Goal: Task Accomplishment & Management: Complete application form

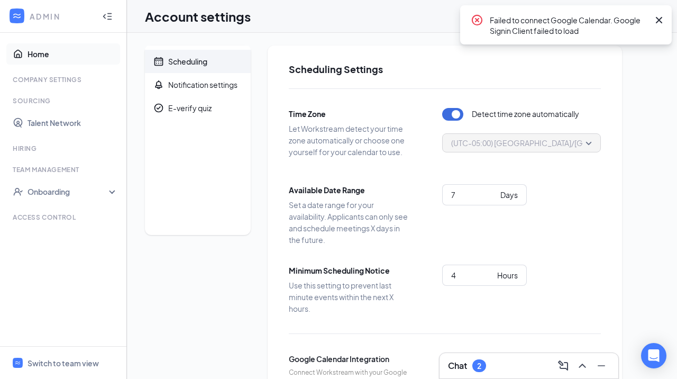
click at [57, 58] on link "Home" at bounding box center [72, 53] width 90 height 21
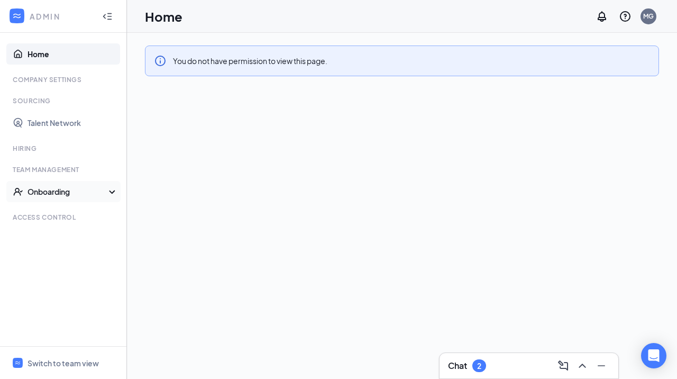
click at [105, 192] on div "Onboarding" at bounding box center [67, 191] width 81 height 11
click at [96, 217] on link "Onboarding Processes" at bounding box center [72, 212] width 90 height 21
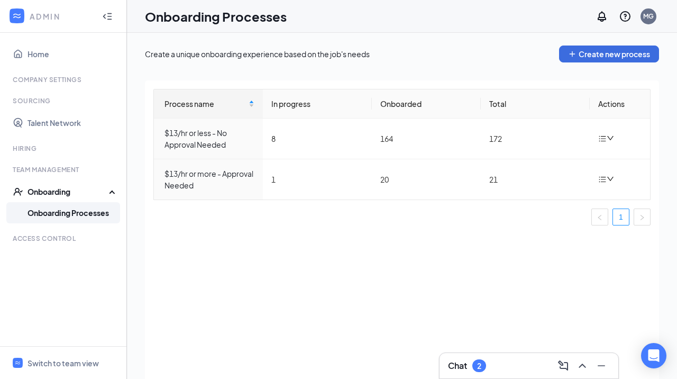
click at [105, 23] on div at bounding box center [107, 16] width 21 height 21
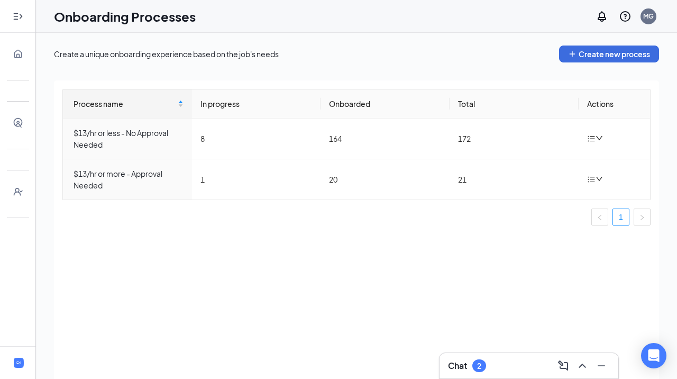
click at [14, 19] on icon "Expand" at bounding box center [18, 16] width 11 height 11
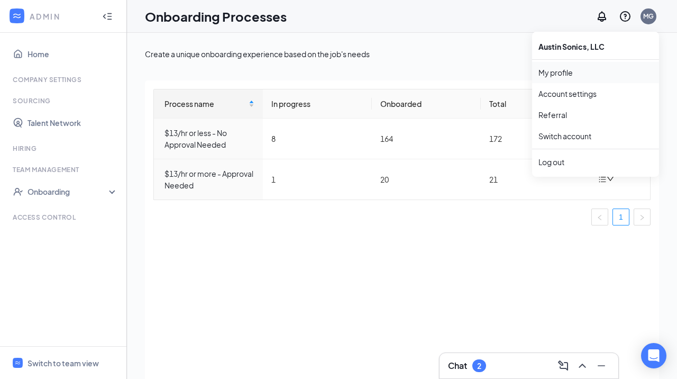
click at [596, 71] on link "My profile" at bounding box center [595, 72] width 114 height 11
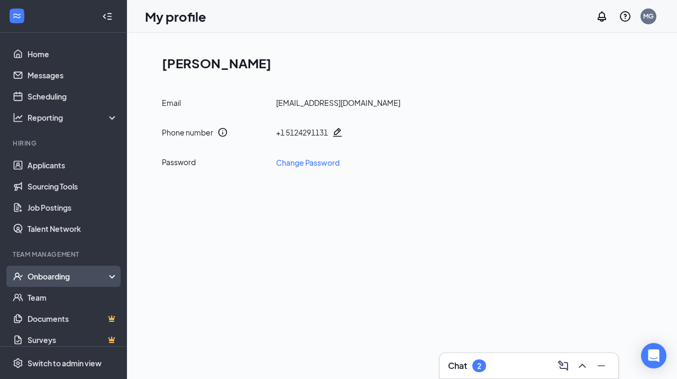
click at [84, 271] on div "Onboarding" at bounding box center [63, 275] width 127 height 21
click at [77, 298] on link "Overview" at bounding box center [72, 297] width 90 height 21
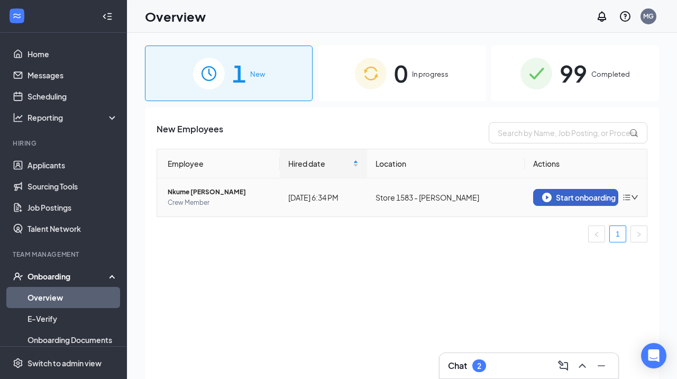
click at [584, 199] on div "Start onboarding" at bounding box center [576, 197] width 68 height 10
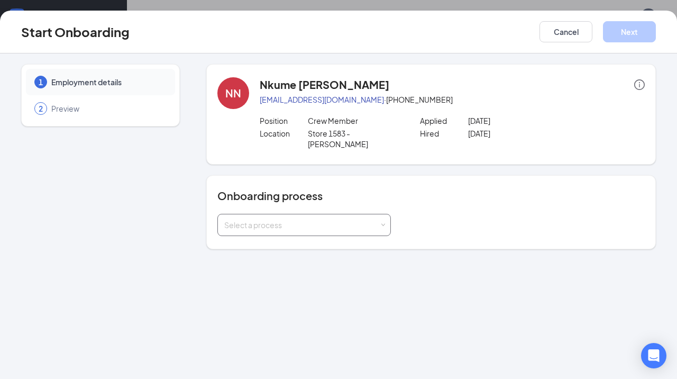
click at [384, 214] on div "Select a process" at bounding box center [303, 225] width 173 height 22
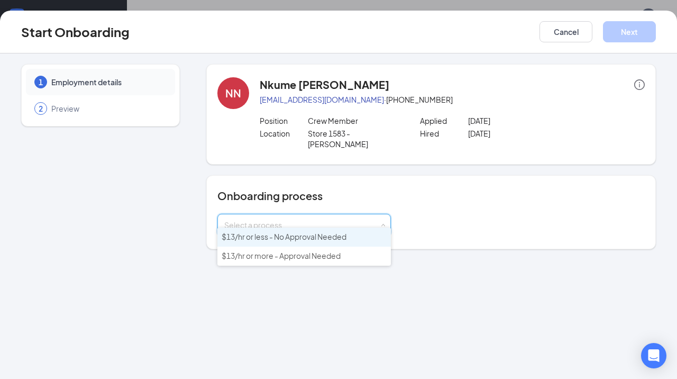
click at [343, 242] on li "$13/hr or less - No Approval Needed" at bounding box center [303, 236] width 173 height 19
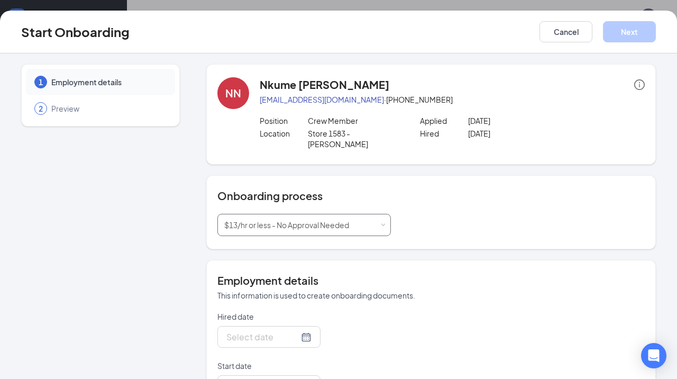
type input "[DATE]"
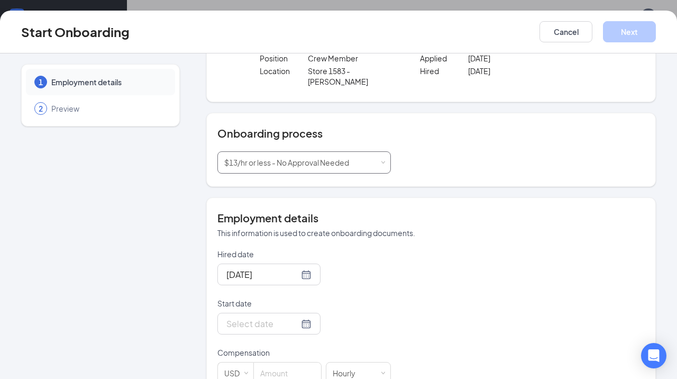
scroll to position [81, 0]
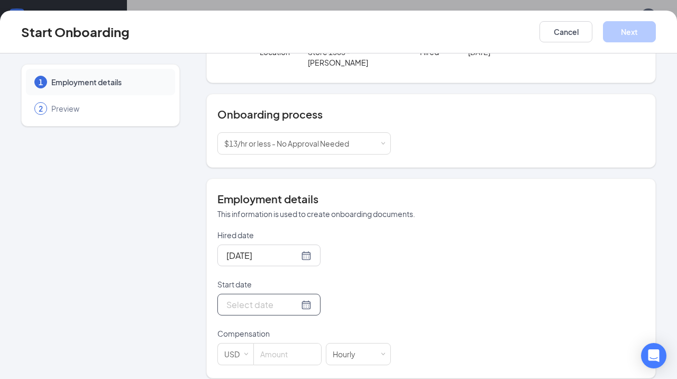
click at [311, 298] on div at bounding box center [268, 304] width 85 height 13
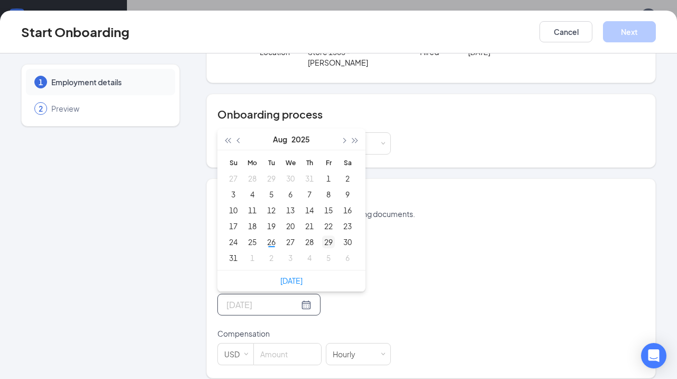
type input "[DATE]"
click at [330, 235] on div "29" at bounding box center [328, 241] width 13 height 13
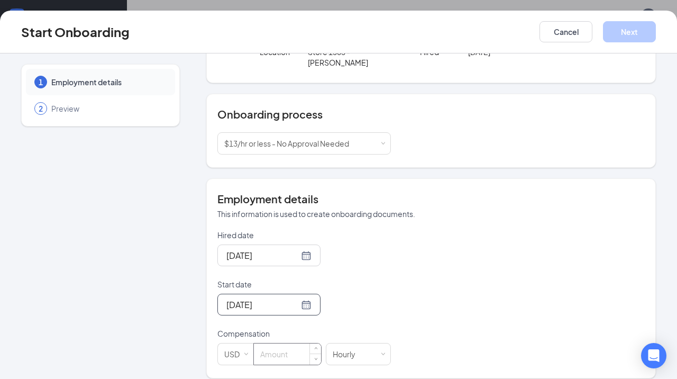
click at [306, 343] on input at bounding box center [287, 353] width 67 height 21
type input "11"
click at [647, 38] on button "Next" at bounding box center [629, 31] width 53 height 21
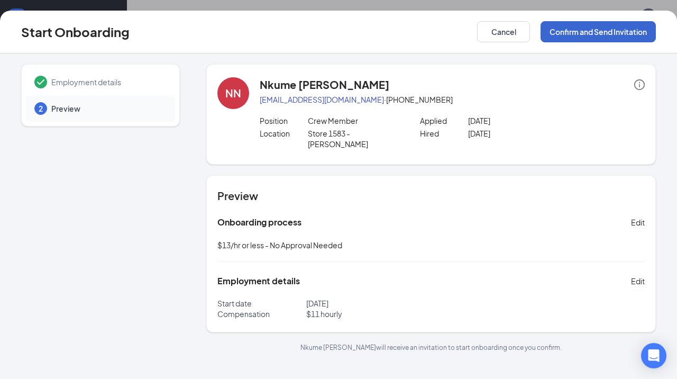
scroll to position [0, 0]
click at [641, 34] on button "Confirm and Send Invitation" at bounding box center [597, 31] width 115 height 21
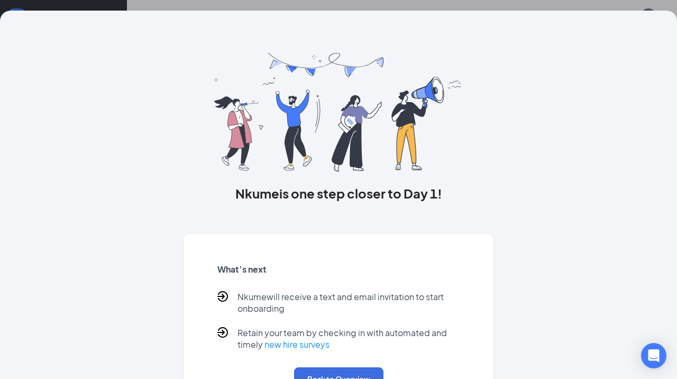
scroll to position [42, 0]
